Goal: Task Accomplishment & Management: Manage account settings

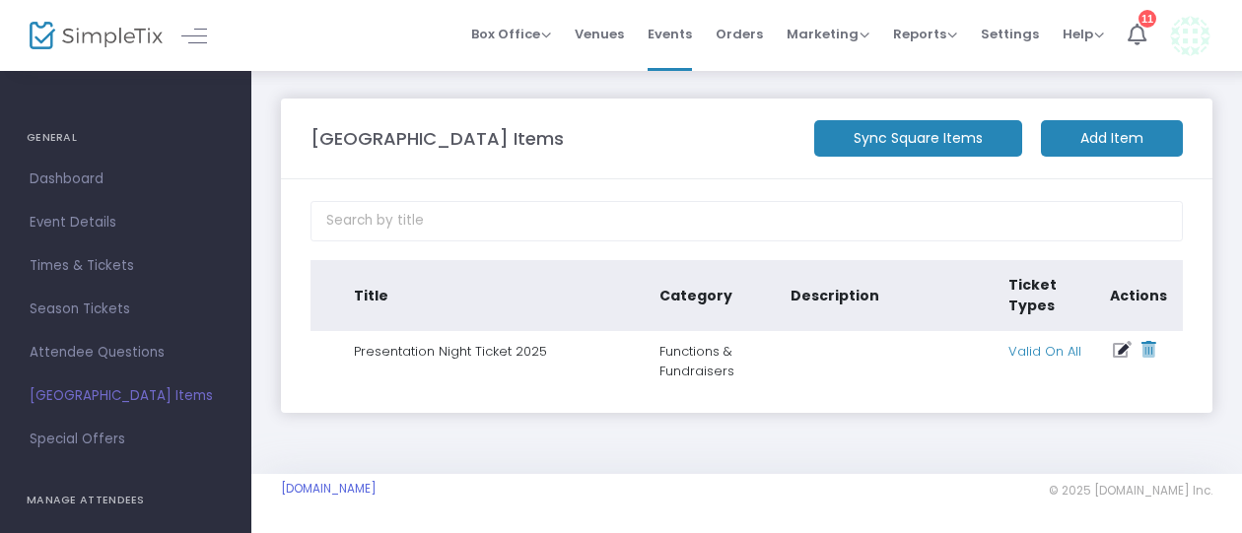
click at [1120, 347] on icon at bounding box center [1121, 350] width 19 height 17
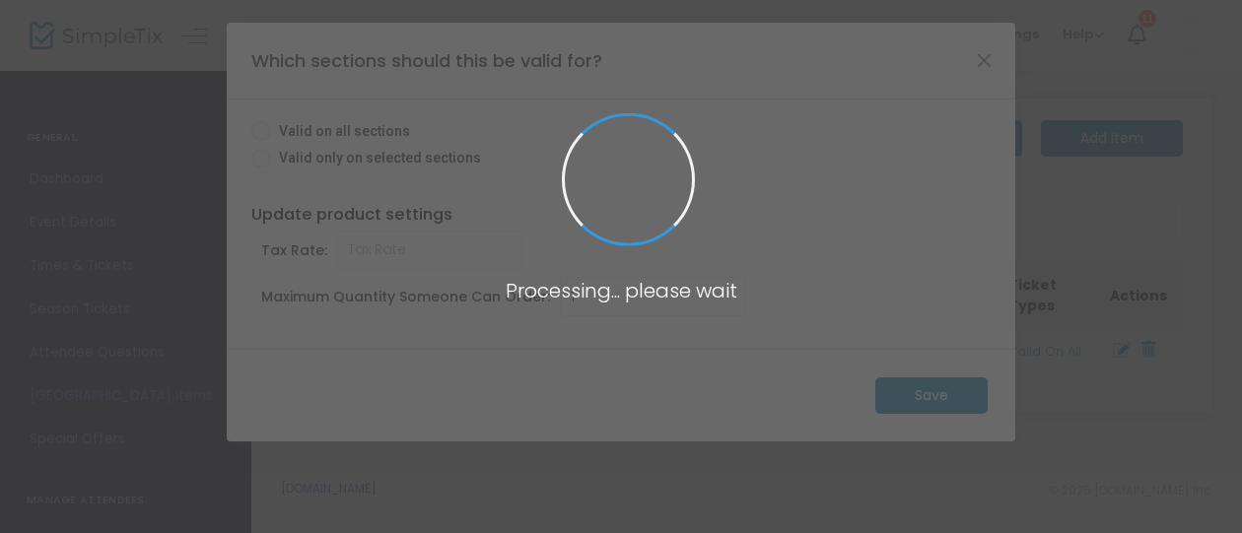
radio input "true"
type input "0.000"
type input "10"
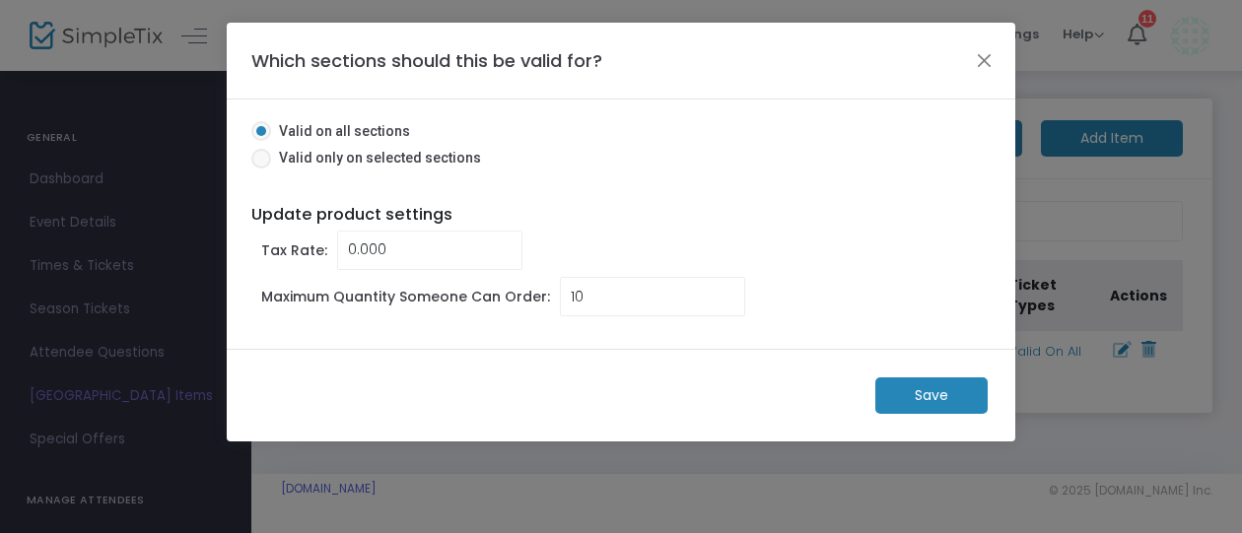
click at [386, 153] on span "Valid only on selected sections" at bounding box center [376, 158] width 210 height 21
click at [261, 168] on input "Valid only on selected sections" at bounding box center [260, 168] width 1 height 1
radio input "true"
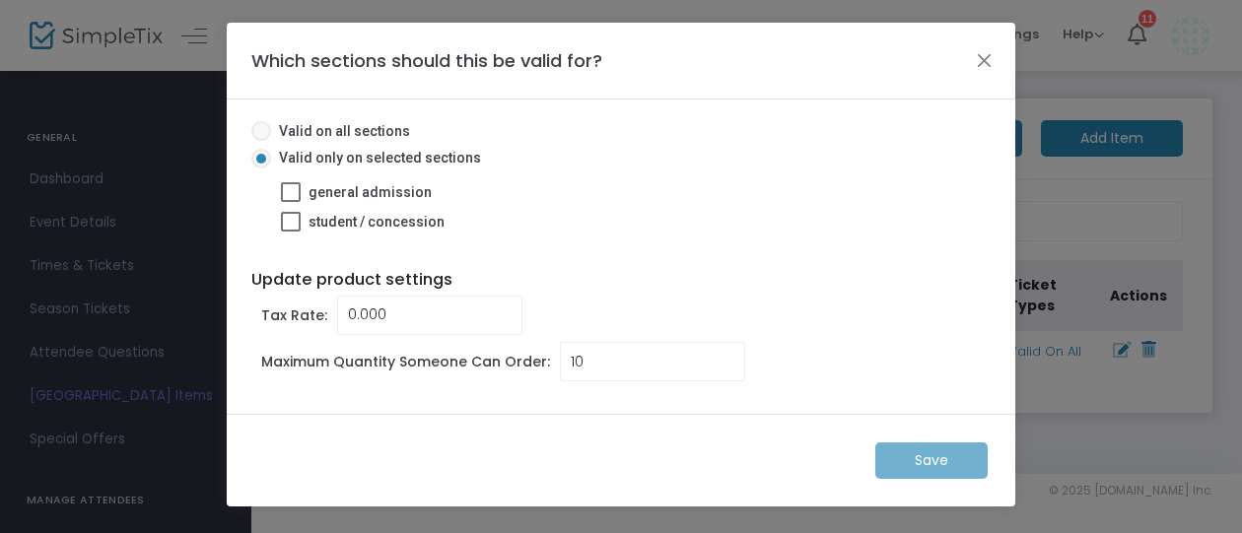
click at [290, 131] on span "Valid on all sections" at bounding box center [340, 131] width 139 height 21
click at [261, 141] on input "Valid on all sections" at bounding box center [260, 141] width 1 height 1
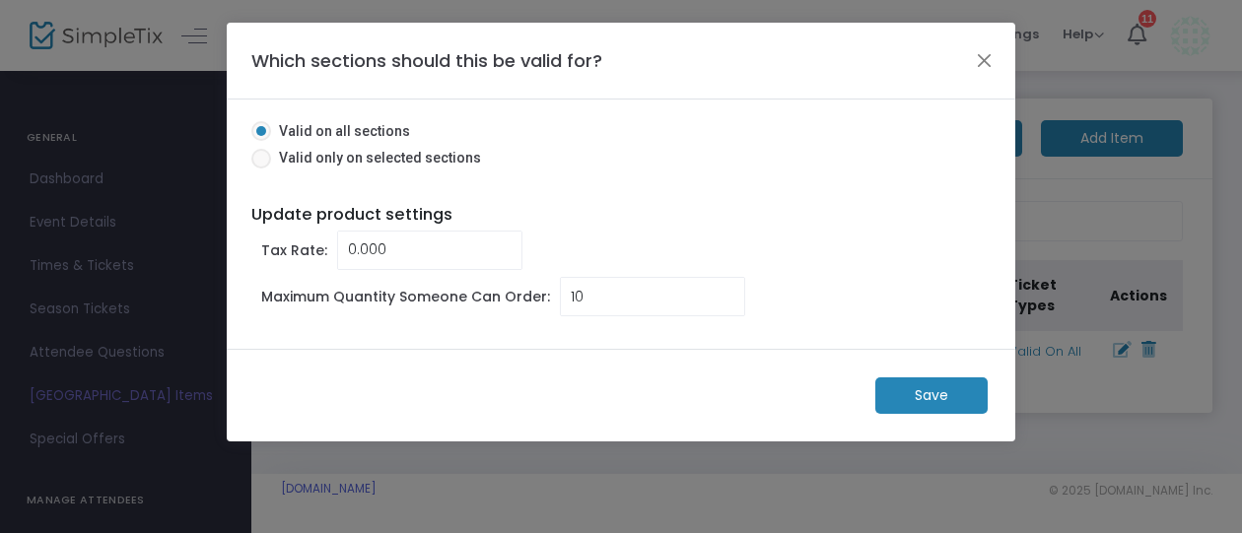
click at [942, 393] on m-button "Save" at bounding box center [931, 395] width 112 height 36
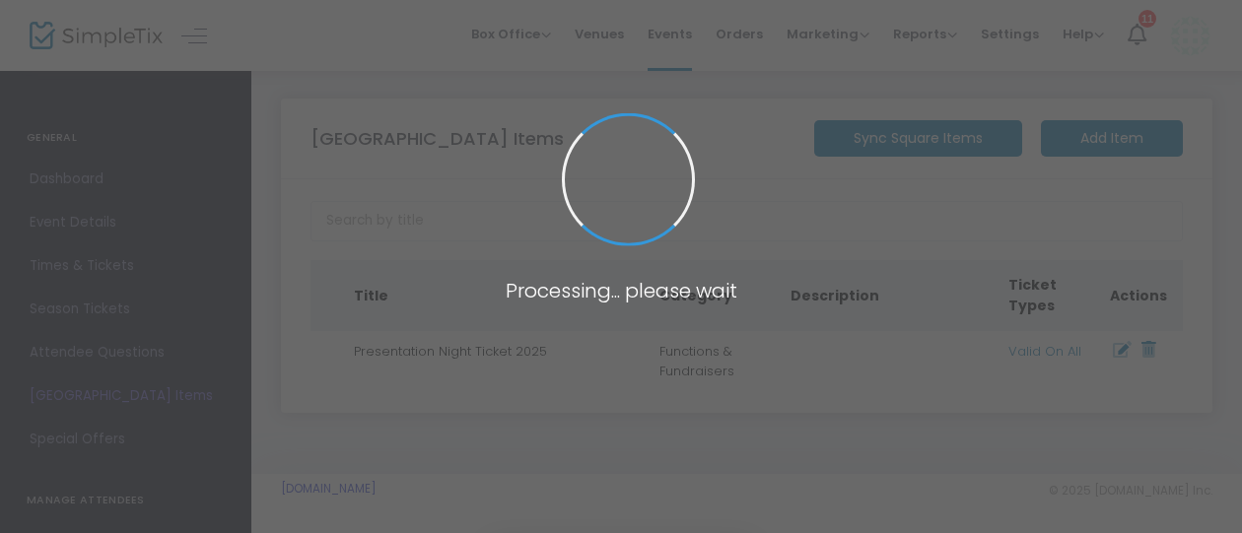
radio input "false"
type input "1"
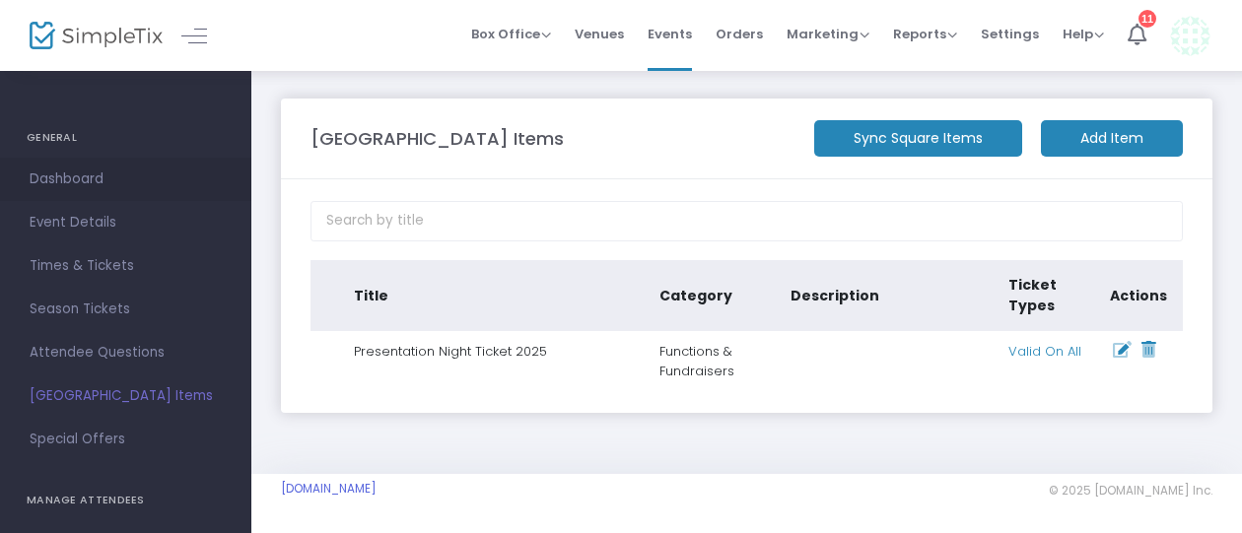
click at [91, 176] on span "Dashboard" at bounding box center [126, 180] width 192 height 26
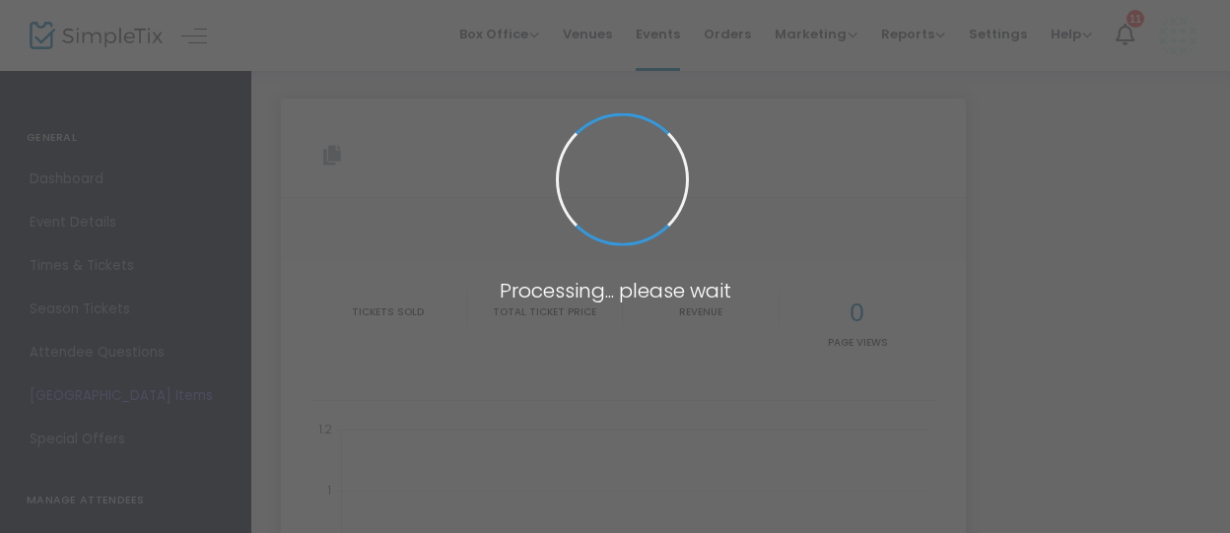
type input "[URL][DOMAIN_NAME]"
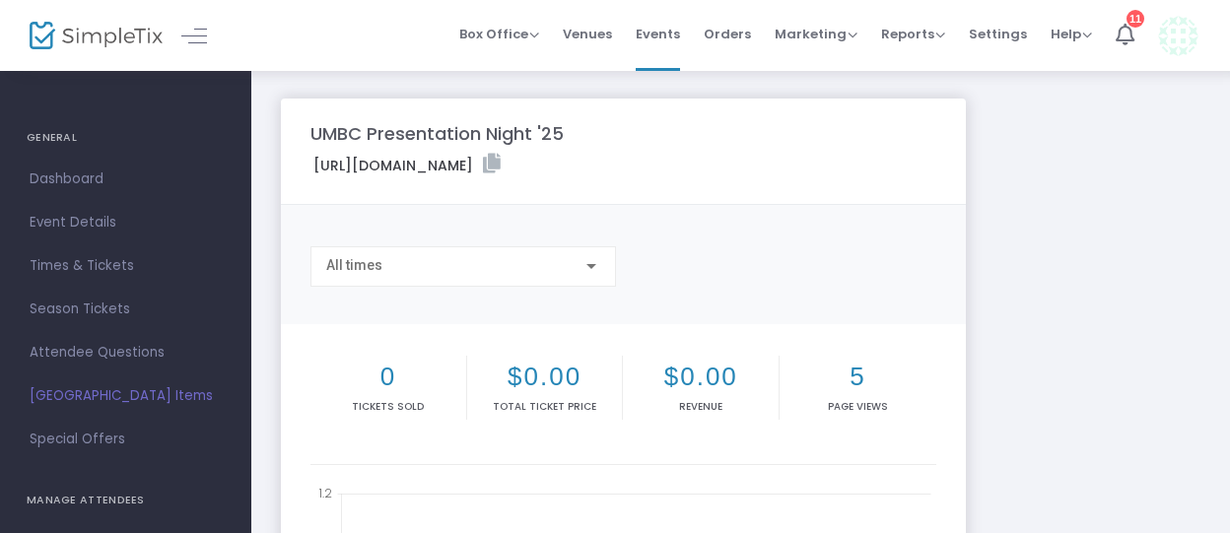
click at [501, 173] on label "[URL][DOMAIN_NAME]" at bounding box center [406, 165] width 187 height 23
click at [501, 165] on icon at bounding box center [492, 164] width 18 height 20
click at [89, 220] on span "Event Details" at bounding box center [126, 223] width 192 height 26
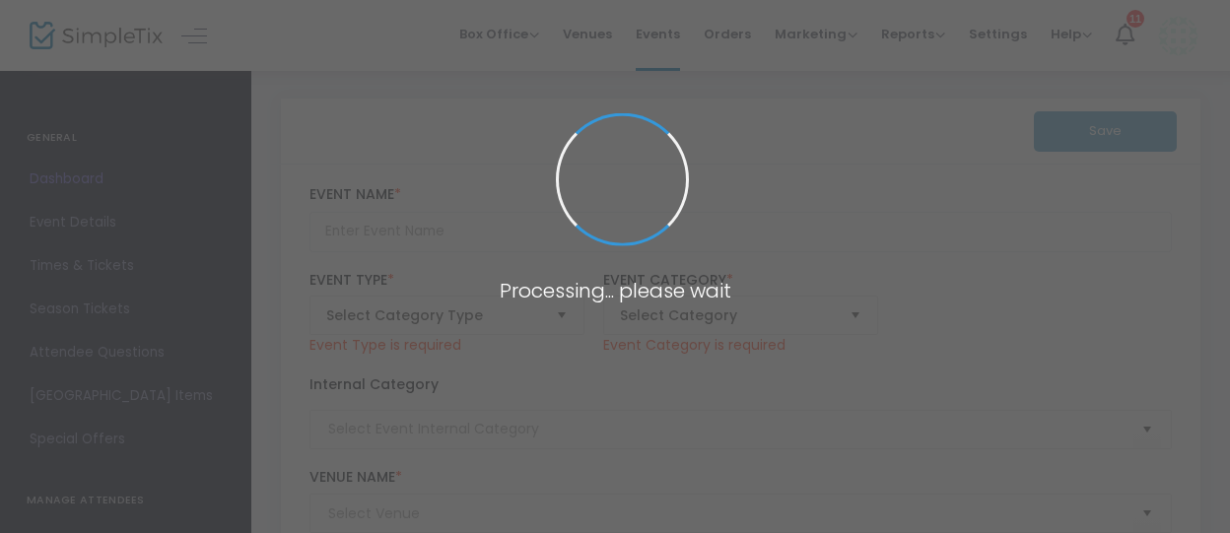
type input "UMBC Presentation Night '25"
type textarea "You’re invited to the UMBC Presentation Night 2025. Join us for an evening of c…"
checkbox input "true"
type input "[EMAIL_ADDRESS][DOMAIN_NAME]"
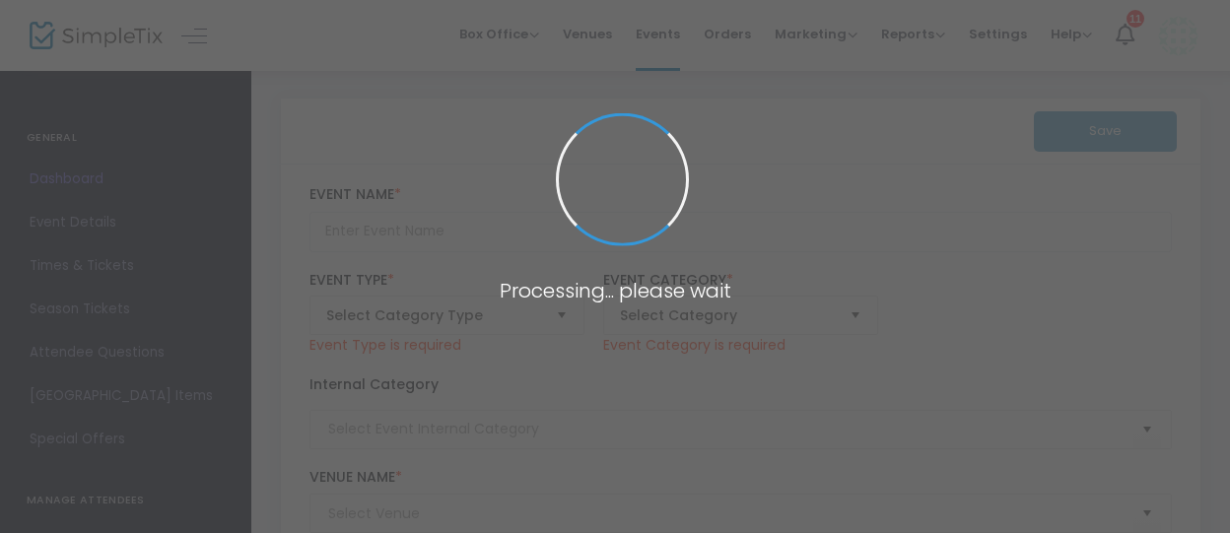
type input "Buy your ticket"
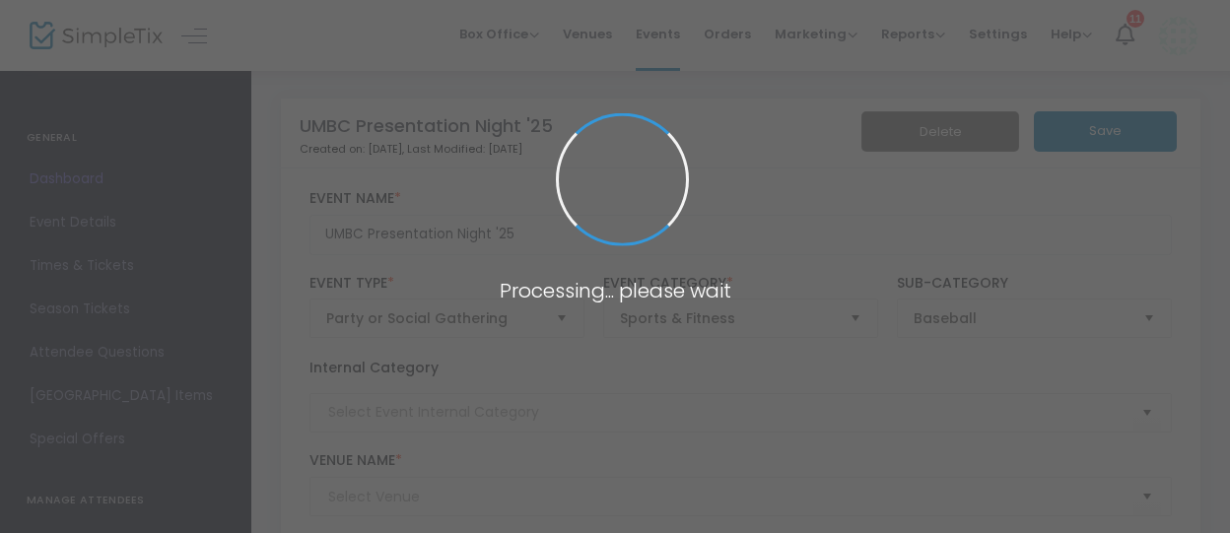
type input "City of Melbourne Bowls Club"
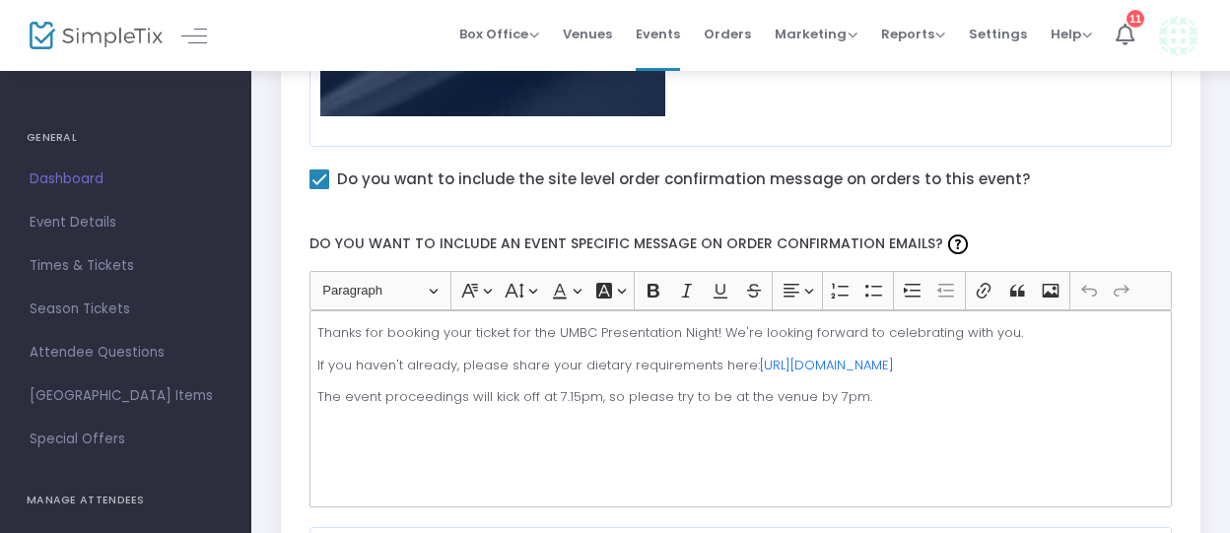
scroll to position [1380, 0]
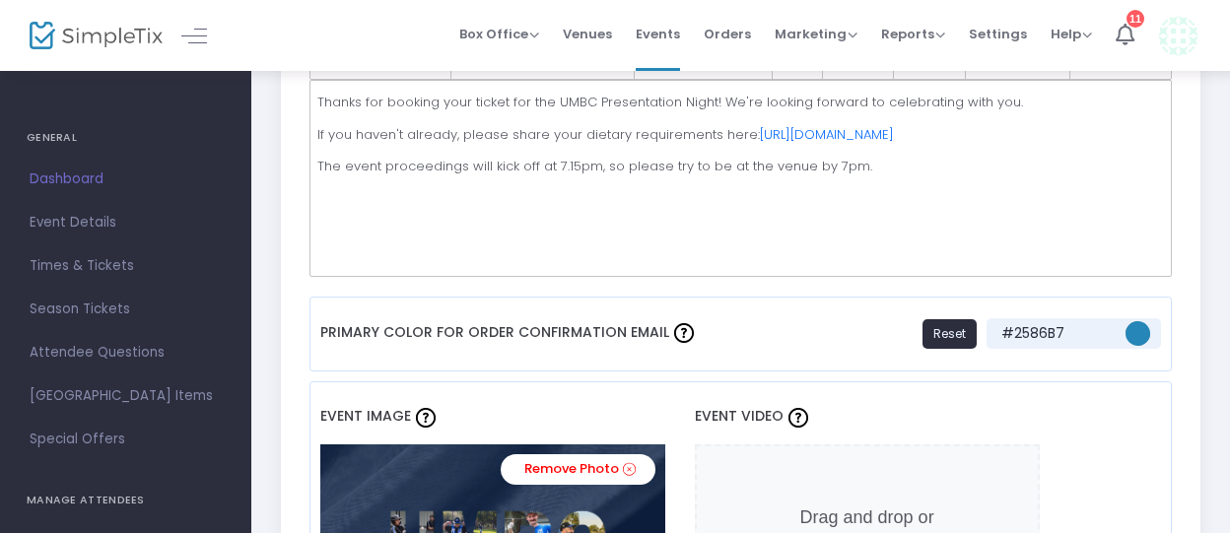
click at [878, 157] on p "The event proceedings will kick off at 7.15pm, so please try to be at the venue…" at bounding box center [739, 167] width 845 height 20
drag, startPoint x: 622, startPoint y: 163, endPoint x: 287, endPoint y: 163, distance: 335.0
click at [287, 163] on div "UMBC Presentation Night '25 Event Name * Party or Social Gathering Event Type *…" at bounding box center [740, 542] width 919 height 3506
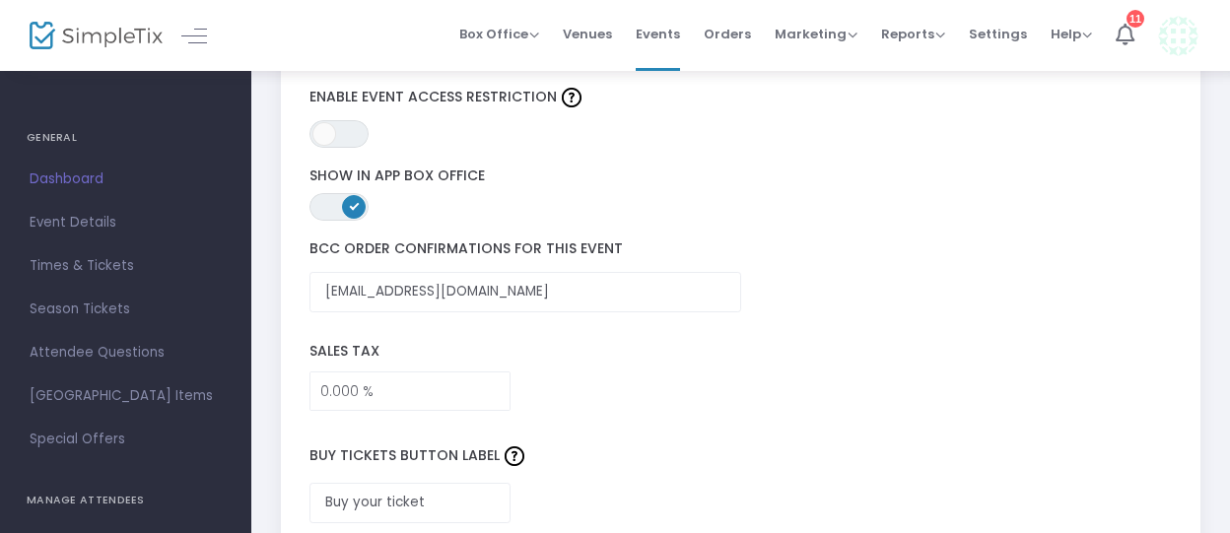
scroll to position [0, 0]
